Goal: Task Accomplishment & Management: Manage account settings

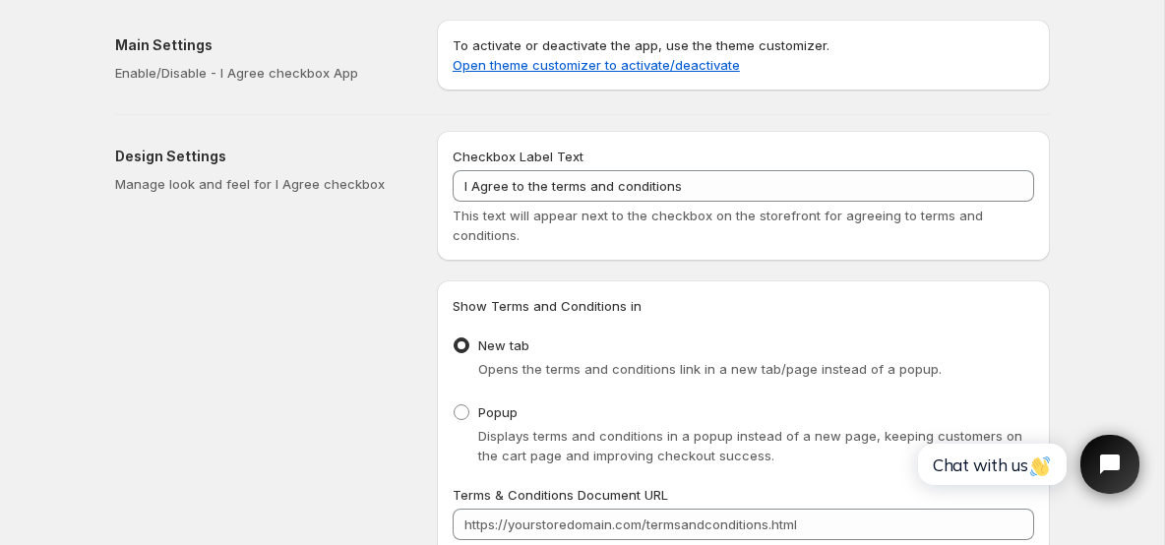
click at [896, 206] on div "This text will appear next to the checkbox on the storefront for agreeing to te…" at bounding box center [743, 225] width 581 height 39
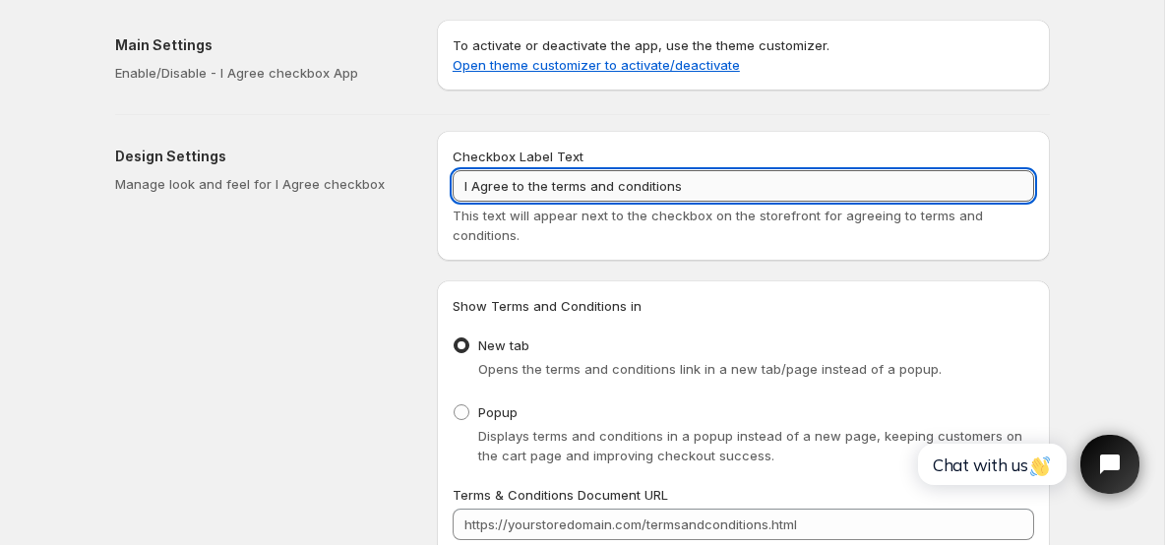
click at [707, 192] on input "I Agree to the terms and conditions" at bounding box center [743, 185] width 581 height 31
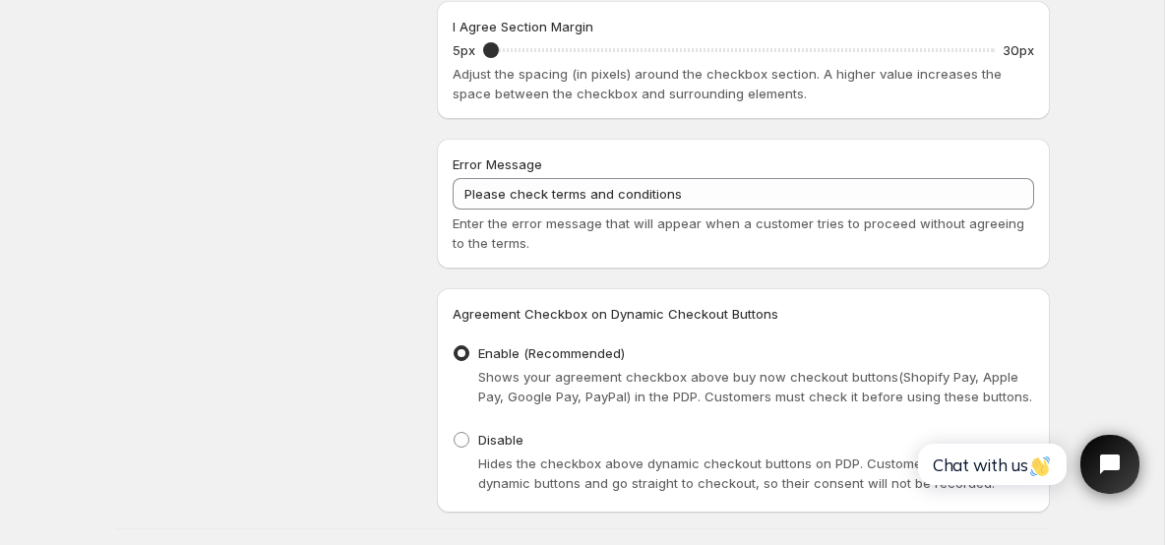
scroll to position [888, 0]
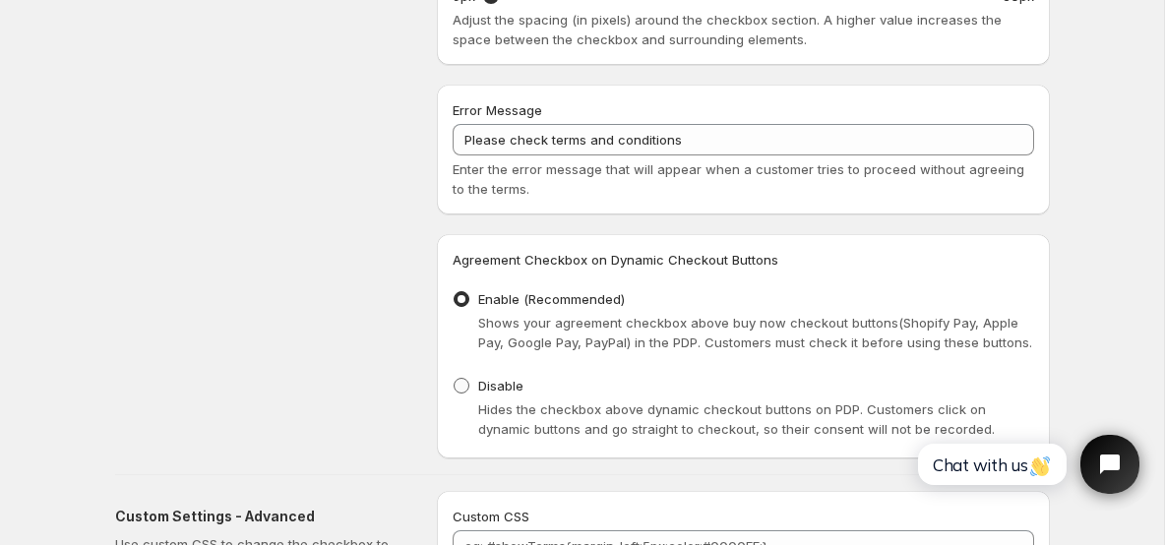
click at [456, 392] on span at bounding box center [462, 386] width 16 height 16
click at [455, 379] on input "Disable" at bounding box center [454, 378] width 1 height 1
radio input "true"
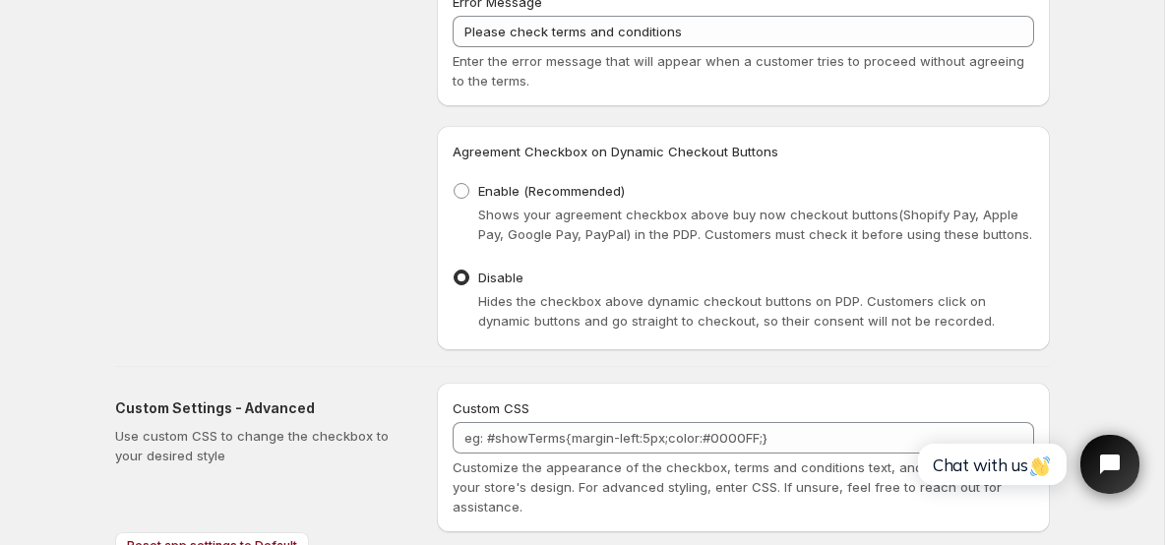
scroll to position [1078, 0]
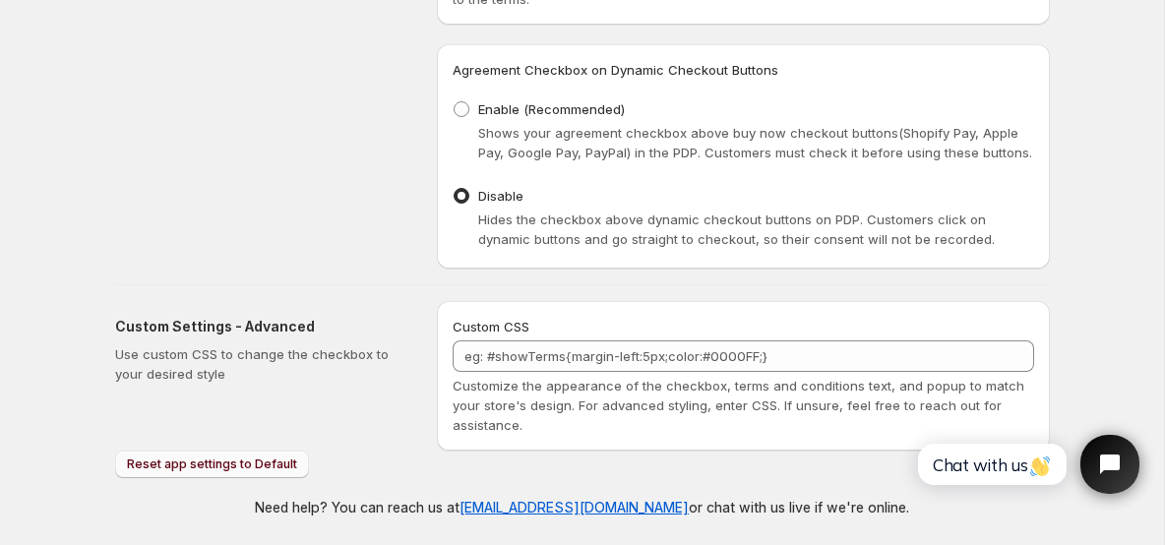
click at [274, 462] on span "Reset app settings to Default" at bounding box center [212, 464] width 170 height 16
radio input "false"
radio input "true"
